Goal: Task Accomplishment & Management: Manage account settings

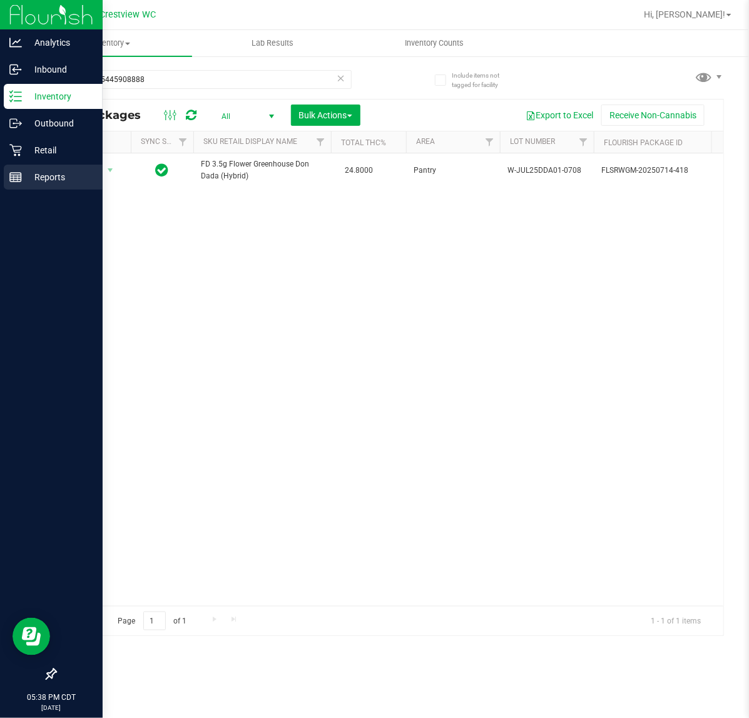
click at [16, 174] on icon at bounding box center [15, 177] width 13 height 13
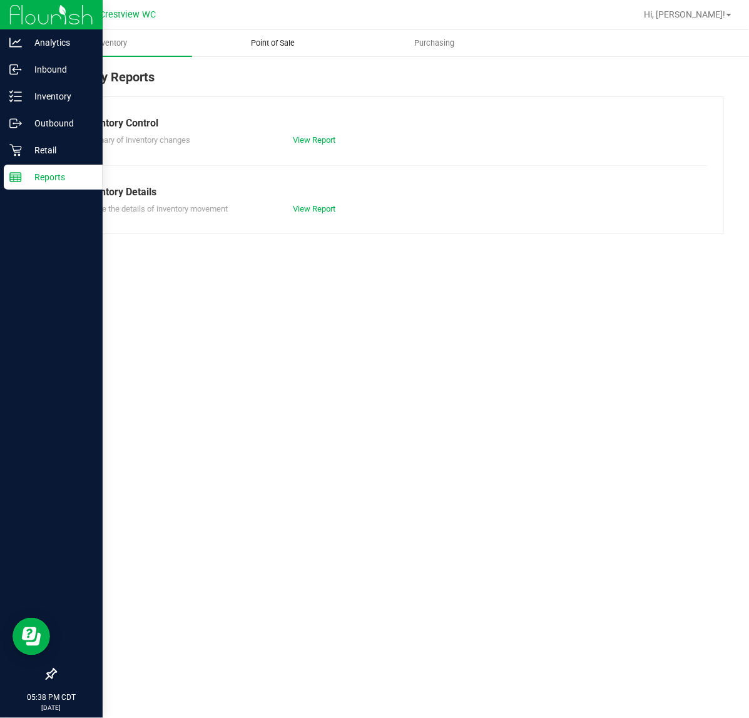
click at [288, 38] on span "Point of Sale" at bounding box center [273, 43] width 78 height 11
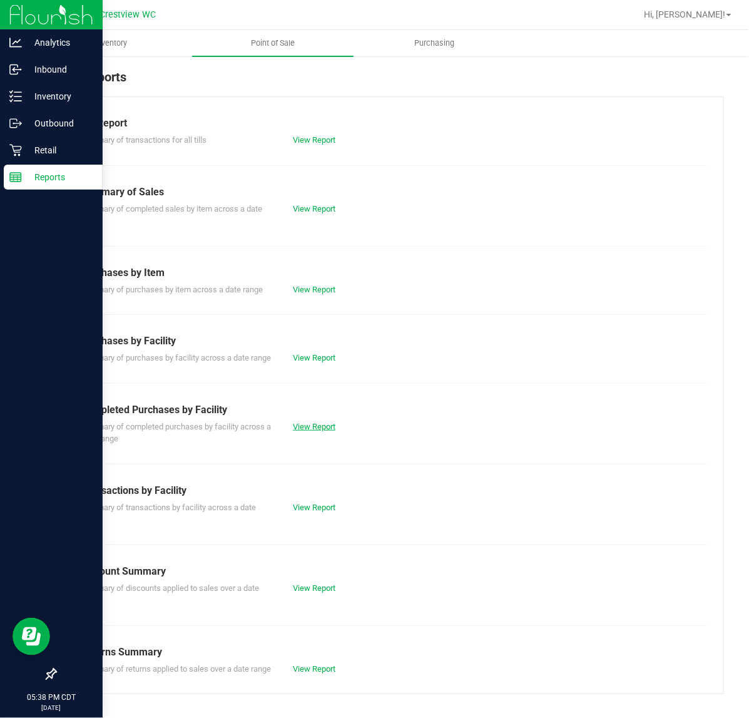
click at [319, 431] on link "View Report" at bounding box center [314, 426] width 43 height 9
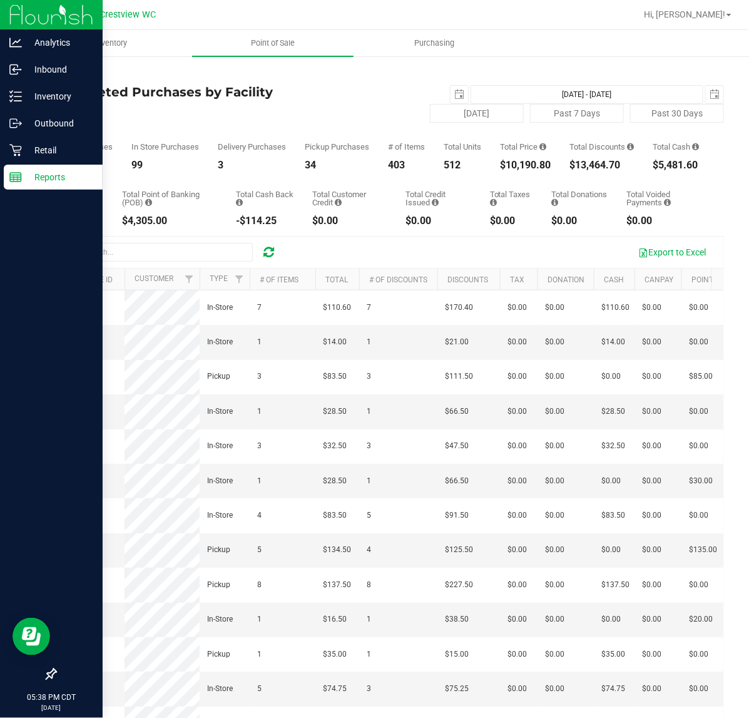
click at [308, 92] on div "[DATE] [DATE] - [DATE] [DATE]" at bounding box center [500, 94] width 465 height 19
click at [353, 110] on div "[DATE] Past 7 Days Past 30 Days" at bounding box center [500, 113] width 465 height 19
click at [333, 101] on div "[DATE] [DATE] - [DATE] [DATE]" at bounding box center [500, 94] width 465 height 19
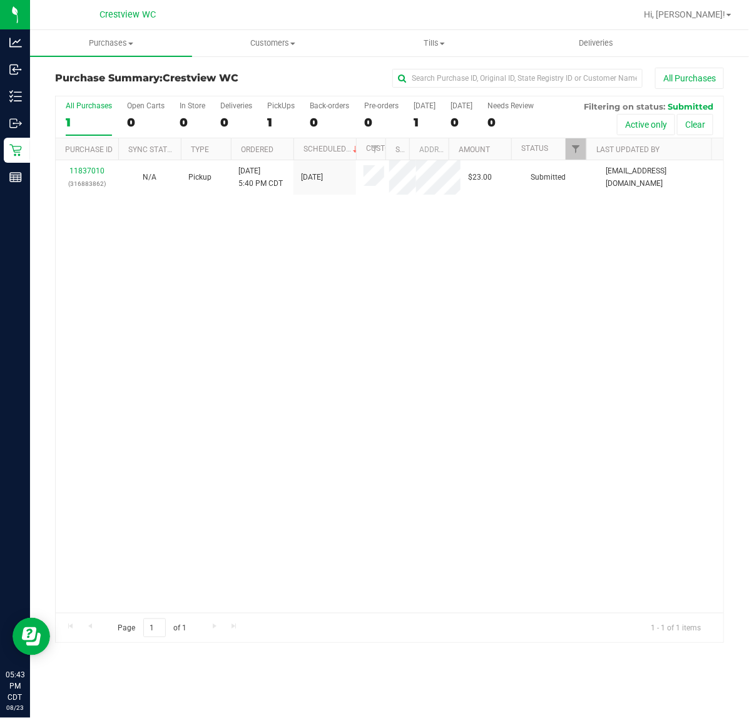
click at [258, 122] on div "All Purchases 1 Open Carts 0 In Store 0 Deliveries 0 PickUps 1 Back-orders 0 Pr…" at bounding box center [389, 117] width 667 height 42
click at [266, 121] on div "All Purchases 1 Open Carts 0 In Store 0 Deliveries 0 PickUps 1 Back-orders 0 Pr…" at bounding box center [389, 117] width 667 height 42
click at [277, 119] on div "1" at bounding box center [281, 122] width 28 height 14
click at [0, 0] on input "PickUps 1" at bounding box center [0, 0] width 0 height 0
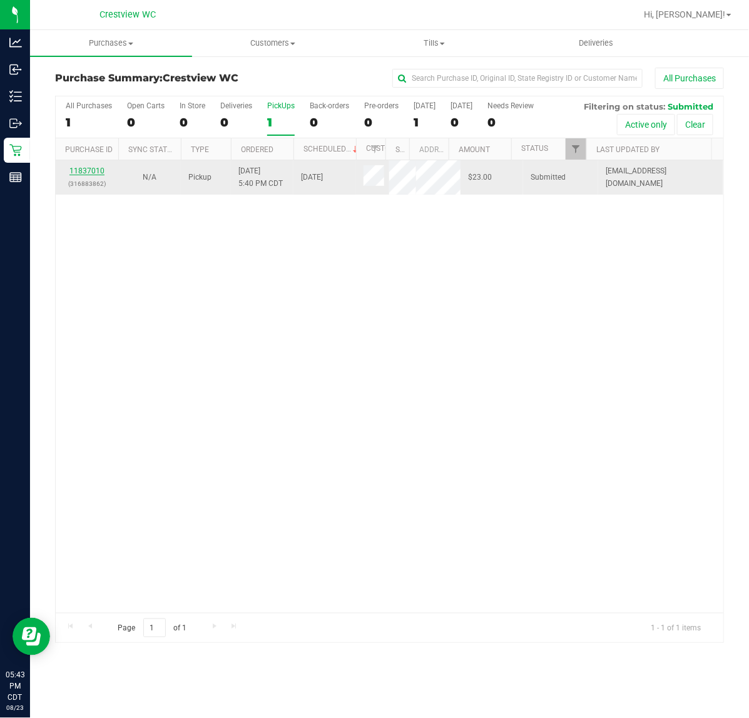
click at [85, 170] on link "11837010" at bounding box center [86, 170] width 35 height 9
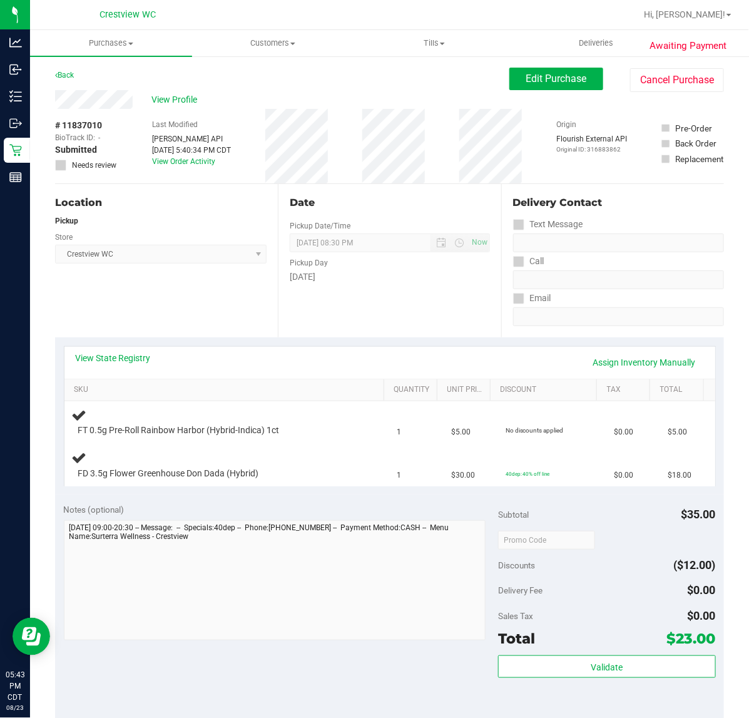
click at [180, 313] on div "Location Pickup Store Crestview WC Select Store Bonita Springs WC Boynton Beach…" at bounding box center [166, 260] width 223 height 153
click at [180, 301] on div "Location Pickup Store Crestview WC Select Store Bonita Springs WC Boynton Beach…" at bounding box center [166, 260] width 223 height 153
click at [183, 308] on div "Location Pickup Store Crestview WC Select Store Bonita Springs WC Boynton Beach…" at bounding box center [166, 260] width 223 height 153
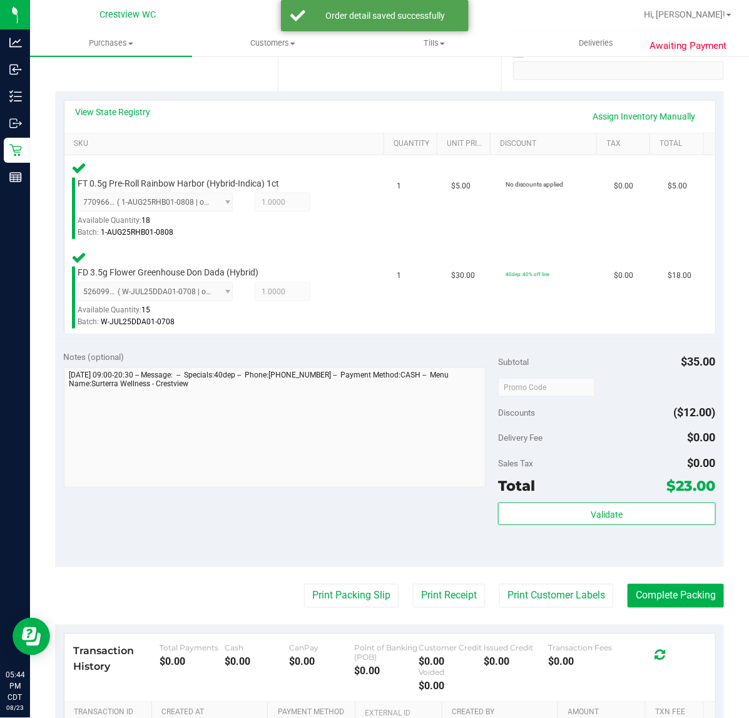
scroll to position [249, 0]
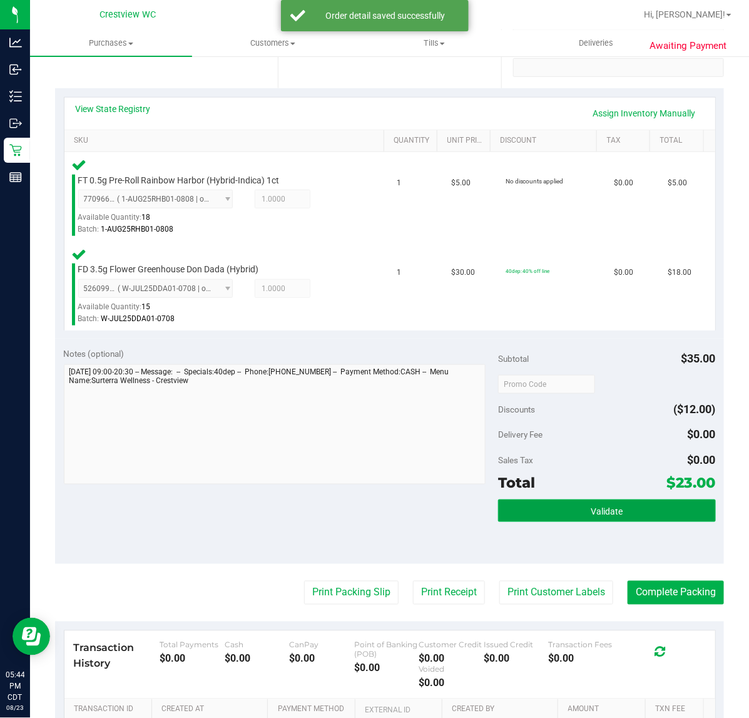
click at [614, 507] on button "Validate" at bounding box center [606, 510] width 217 height 23
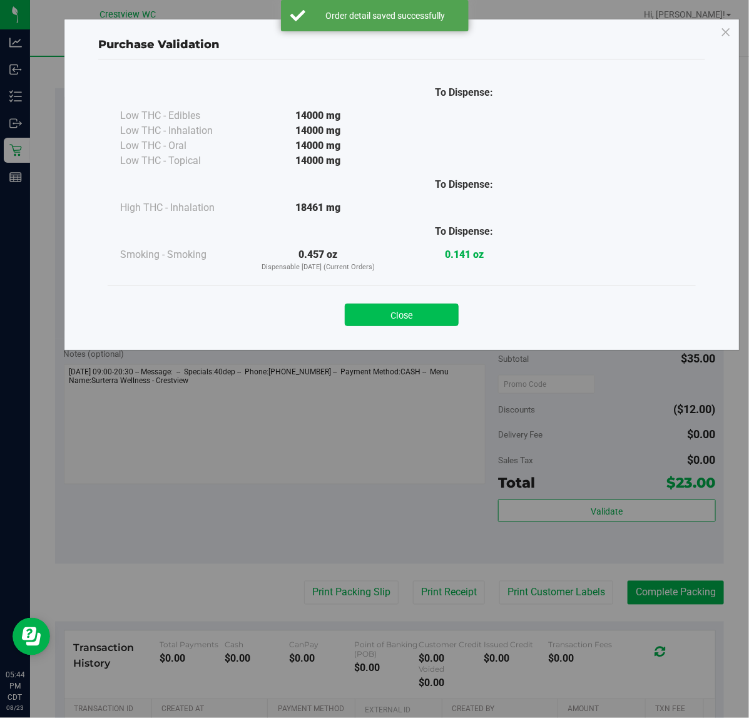
click at [446, 326] on button "Close" at bounding box center [402, 314] width 114 height 23
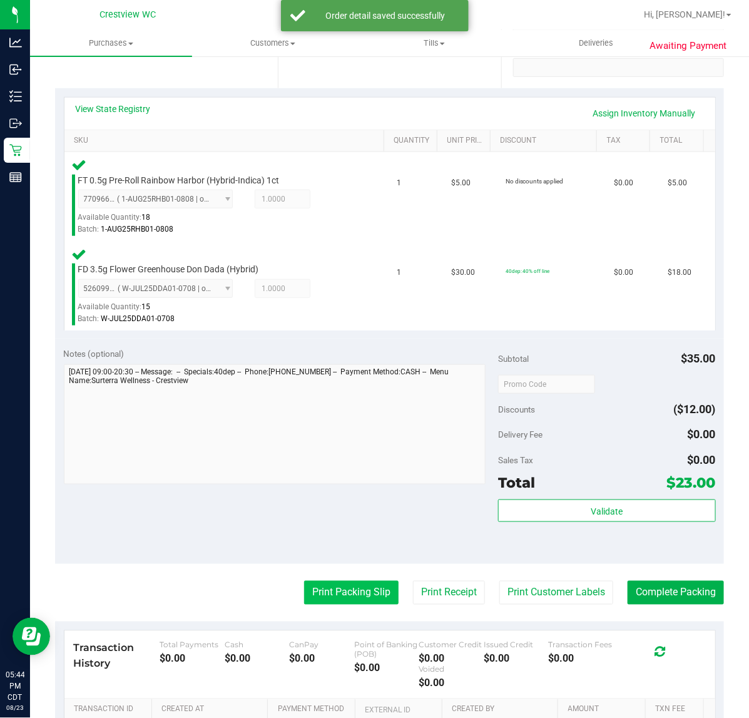
click at [358, 590] on button "Print Packing Slip" at bounding box center [351, 593] width 94 height 24
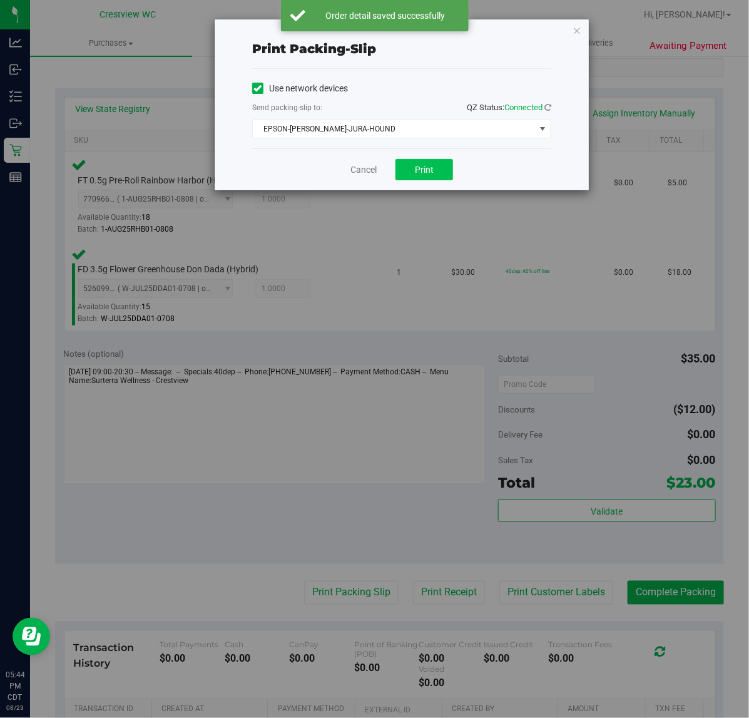
click at [436, 160] on button "Print" at bounding box center [424, 169] width 58 height 21
click at [368, 174] on link "Cancel" at bounding box center [363, 169] width 26 height 13
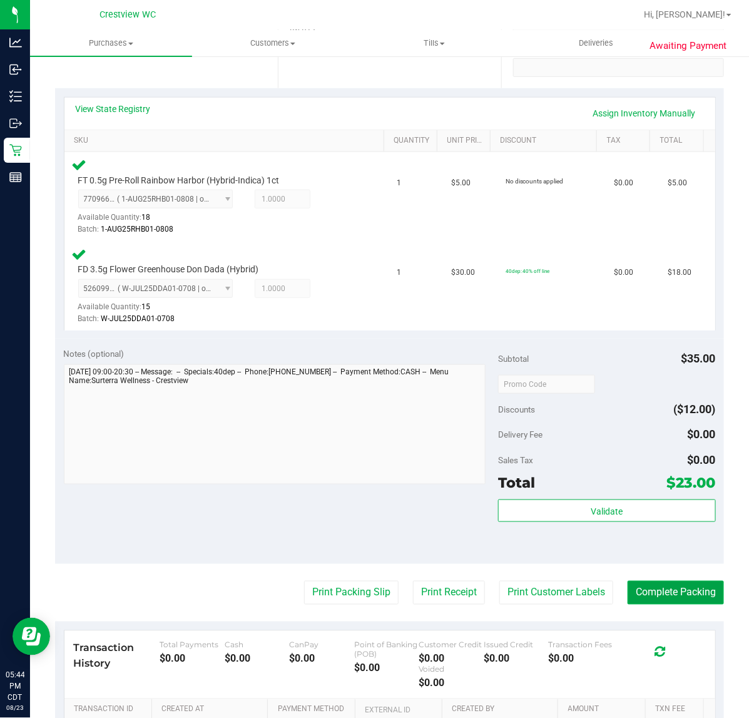
click at [671, 596] on button "Complete Packing" at bounding box center [675, 593] width 96 height 24
